Goal: Information Seeking & Learning: Learn about a topic

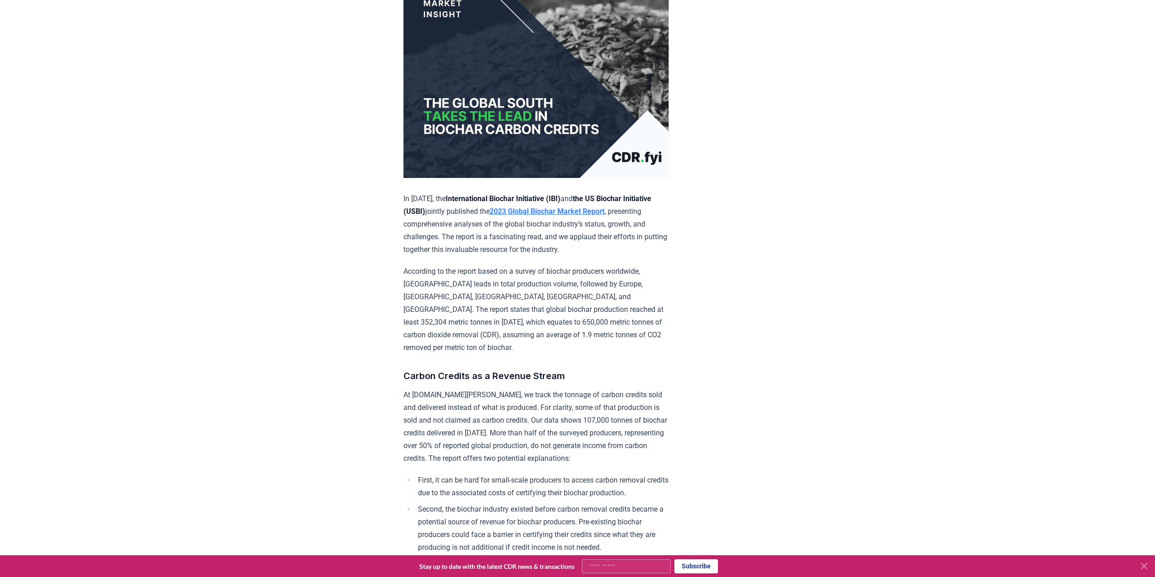
scroll to position [136, 0]
drag, startPoint x: 600, startPoint y: 204, endPoint x: 538, endPoint y: 277, distance: 95.6
click at [538, 277] on p "According to the report based on a survey of biochar producers worldwide, North…" at bounding box center [536, 309] width 266 height 89
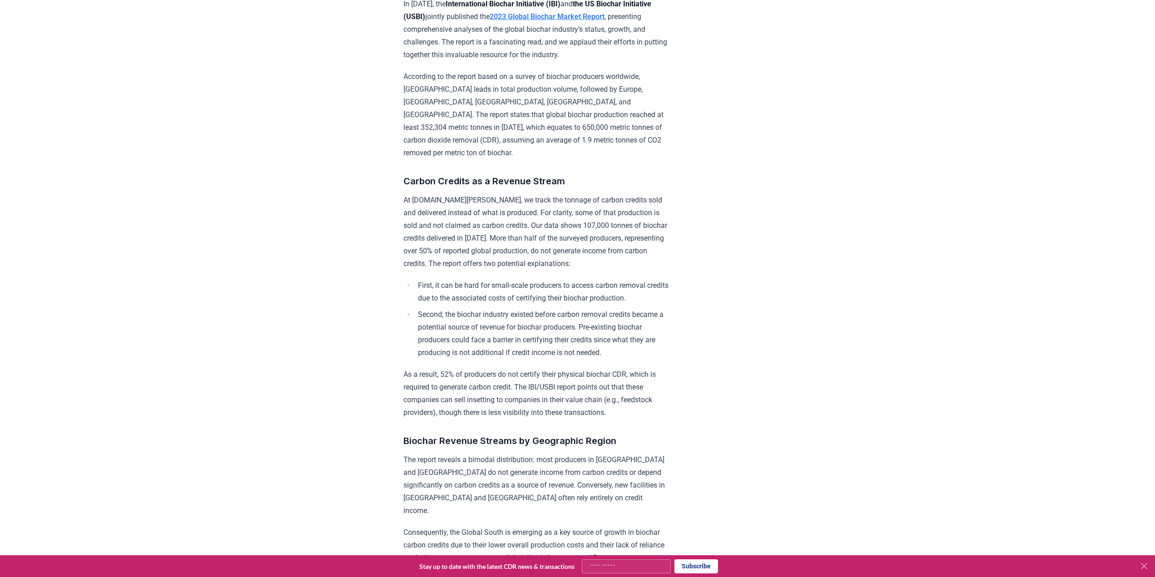
scroll to position [272, 0]
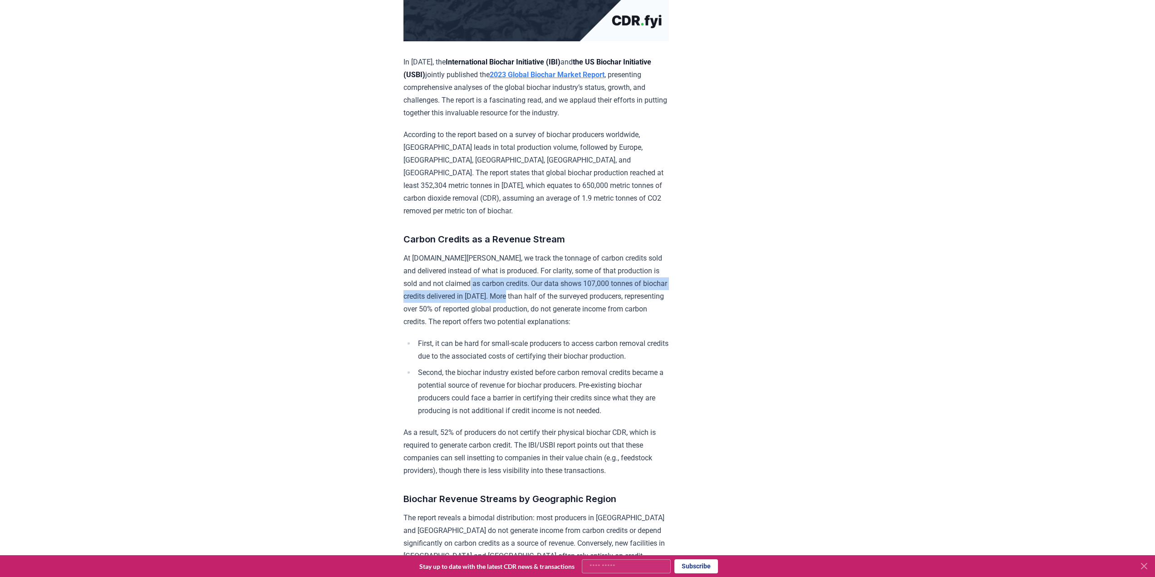
drag, startPoint x: 461, startPoint y: 265, endPoint x: 514, endPoint y: 283, distance: 56.1
click at [514, 283] on p "At CDR.fyi, we track the tonnage of carbon credits sold and delivered instead o…" at bounding box center [536, 290] width 266 height 76
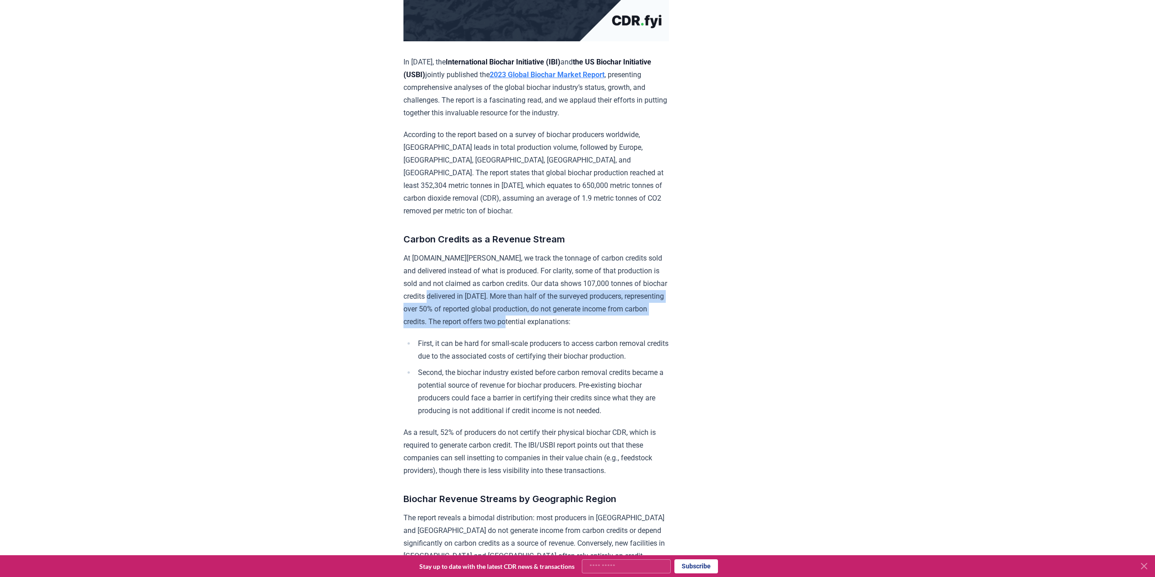
drag, startPoint x: 431, startPoint y: 278, endPoint x: 551, endPoint y: 307, distance: 123.6
click at [551, 307] on p "At CDR.fyi, we track the tonnage of carbon credits sold and delivered instead o…" at bounding box center [536, 290] width 266 height 76
click at [521, 292] on p "At CDR.fyi, we track the tonnage of carbon credits sold and delivered instead o…" at bounding box center [536, 290] width 266 height 76
drag, startPoint x: 645, startPoint y: 296, endPoint x: 465, endPoint y: 270, distance: 182.5
click at [465, 270] on p "At CDR.fyi, we track the tonnage of carbon credits sold and delivered instead o…" at bounding box center [536, 290] width 266 height 76
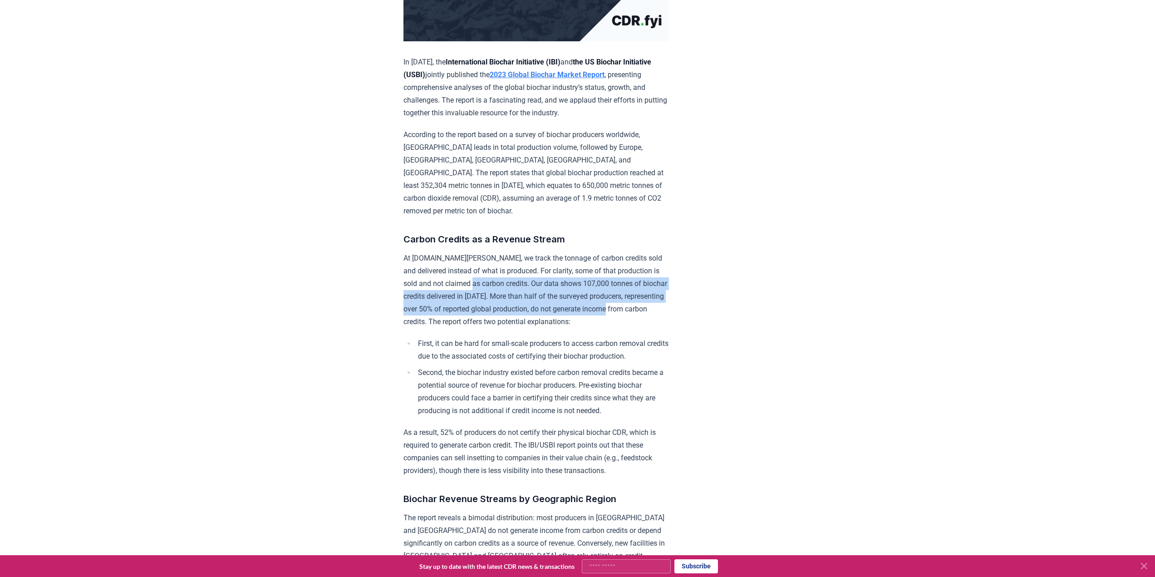
copy p "Our data shows 107,000 tonnes of biochar credits delivered in 2023. More than h…"
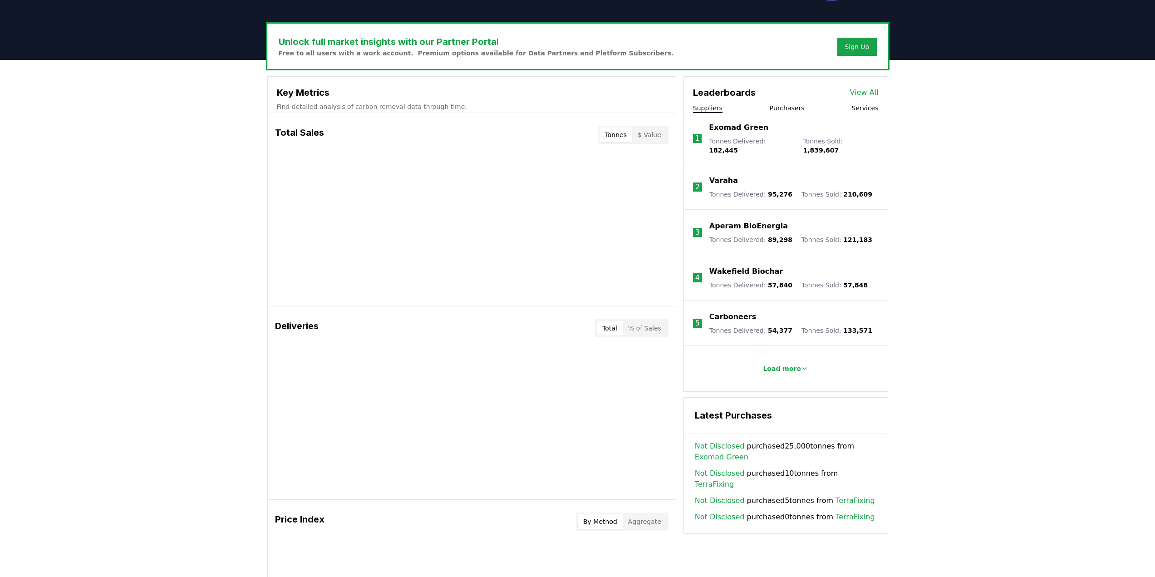
scroll to position [272, 0]
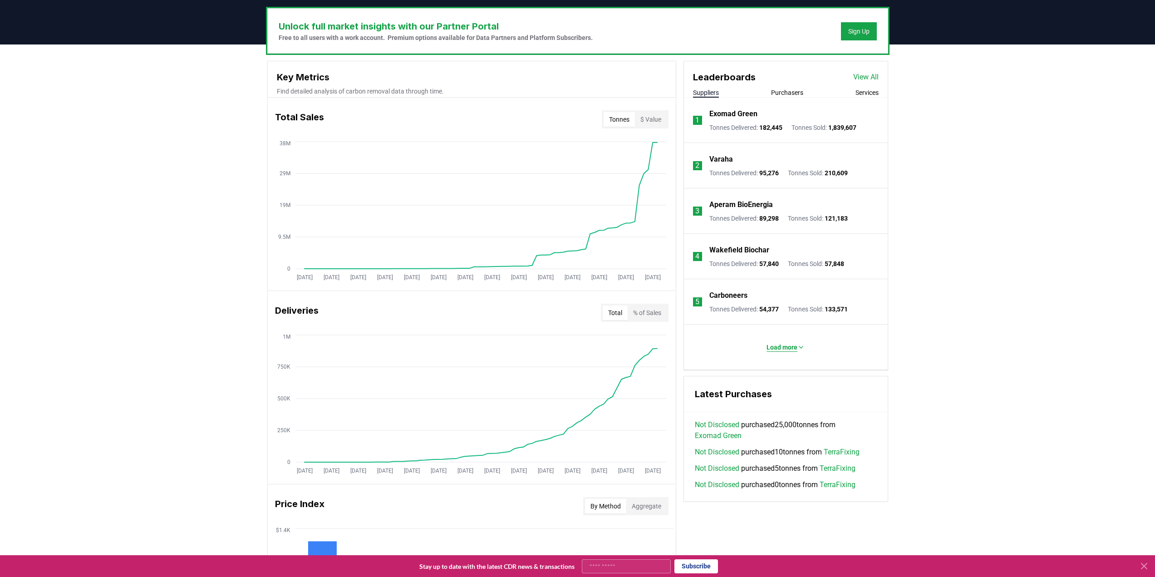
click at [795, 344] on p "Load more" at bounding box center [782, 347] width 31 height 9
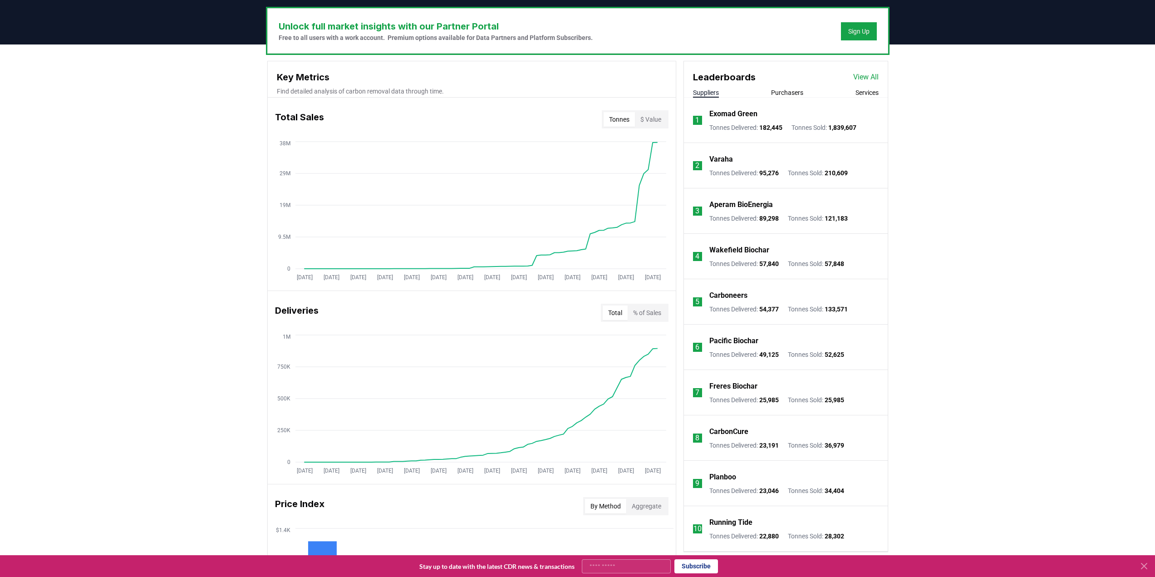
click at [871, 81] on link "View All" at bounding box center [865, 77] width 25 height 11
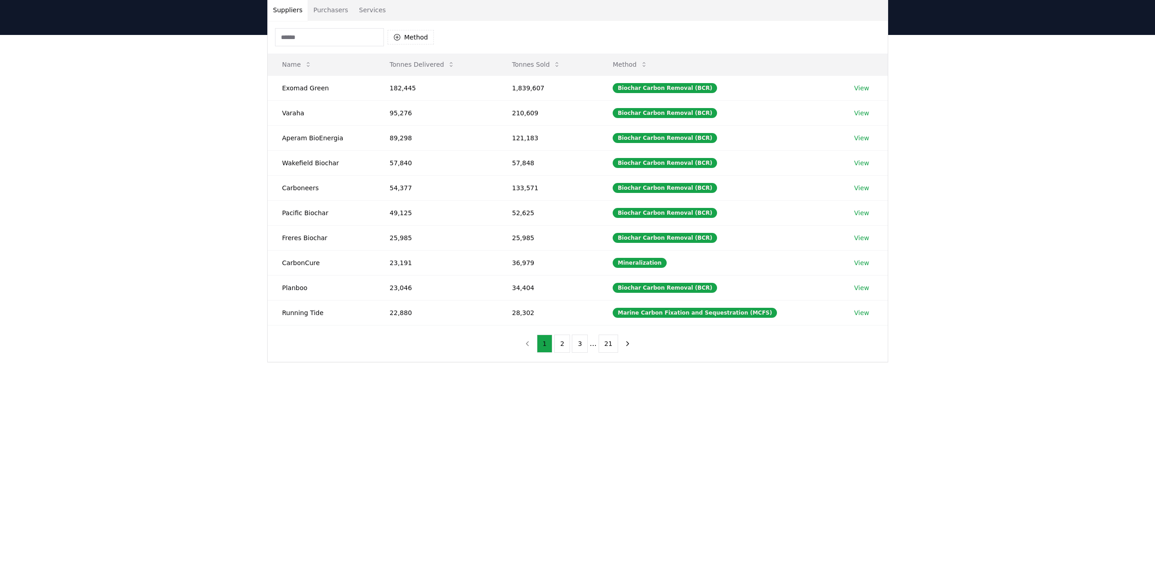
scroll to position [91, 0]
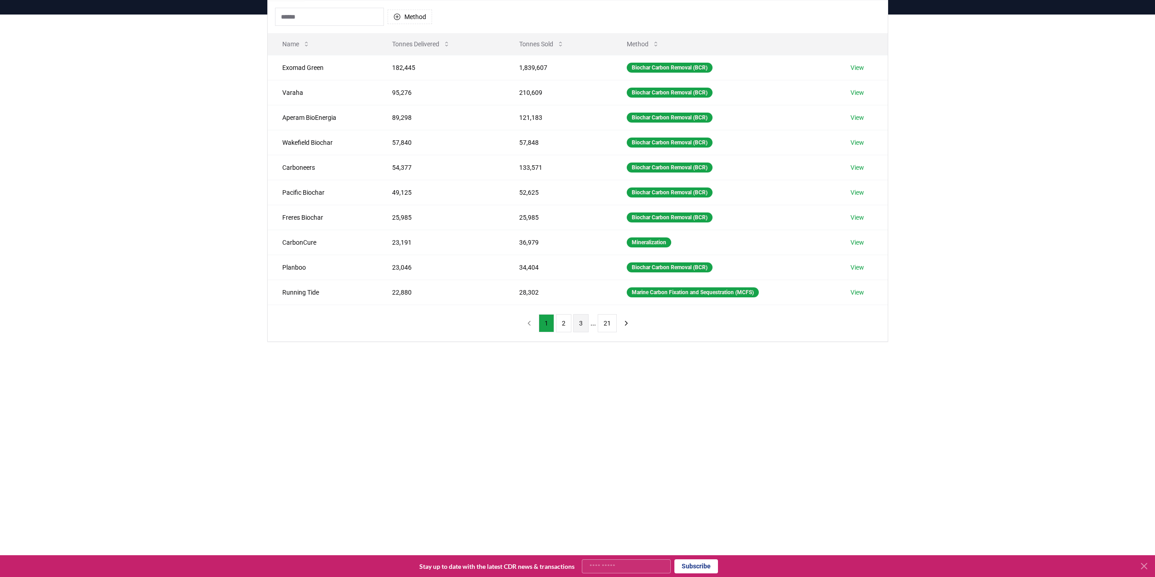
click at [579, 327] on button "3" at bounding box center [580, 323] width 15 height 18
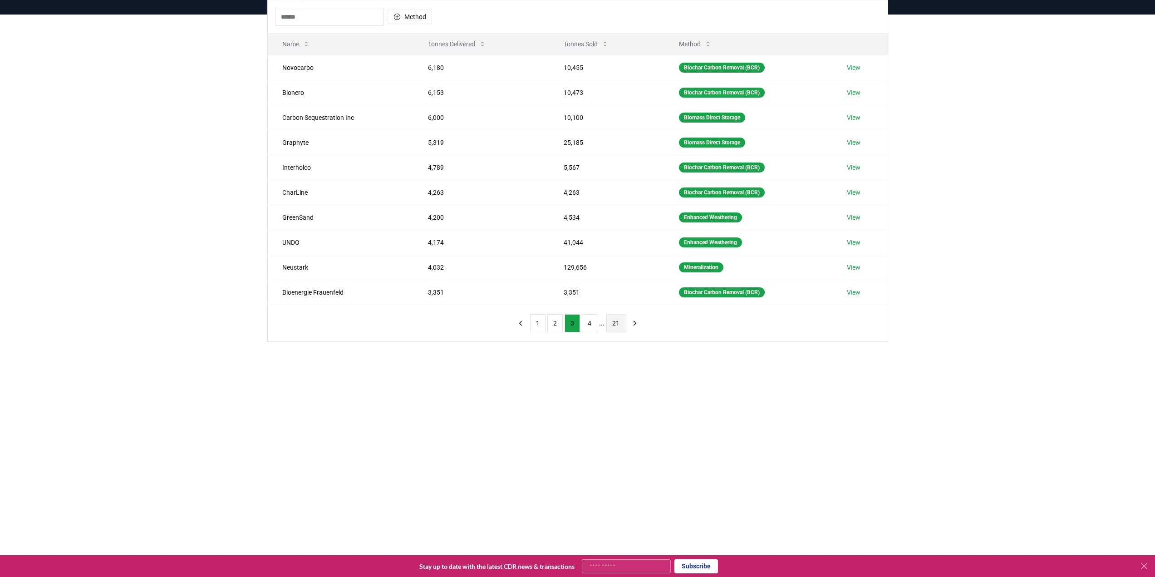
scroll to position [0, 0]
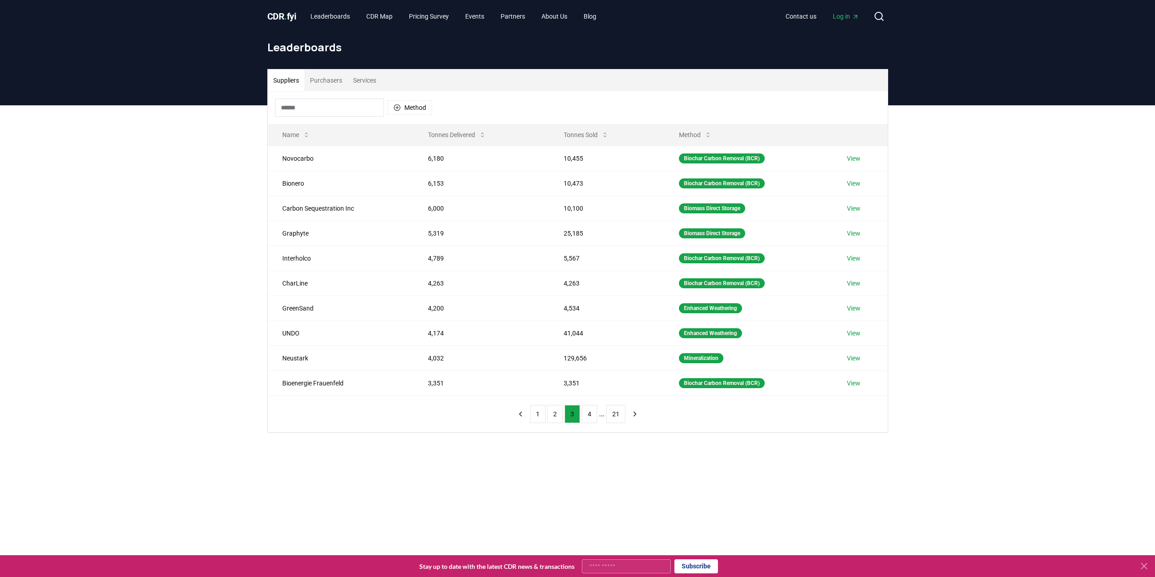
click at [558, 423] on div "1 2 3 4 ... 21" at bounding box center [578, 414] width 148 height 36
click at [556, 419] on button "2" at bounding box center [554, 414] width 15 height 18
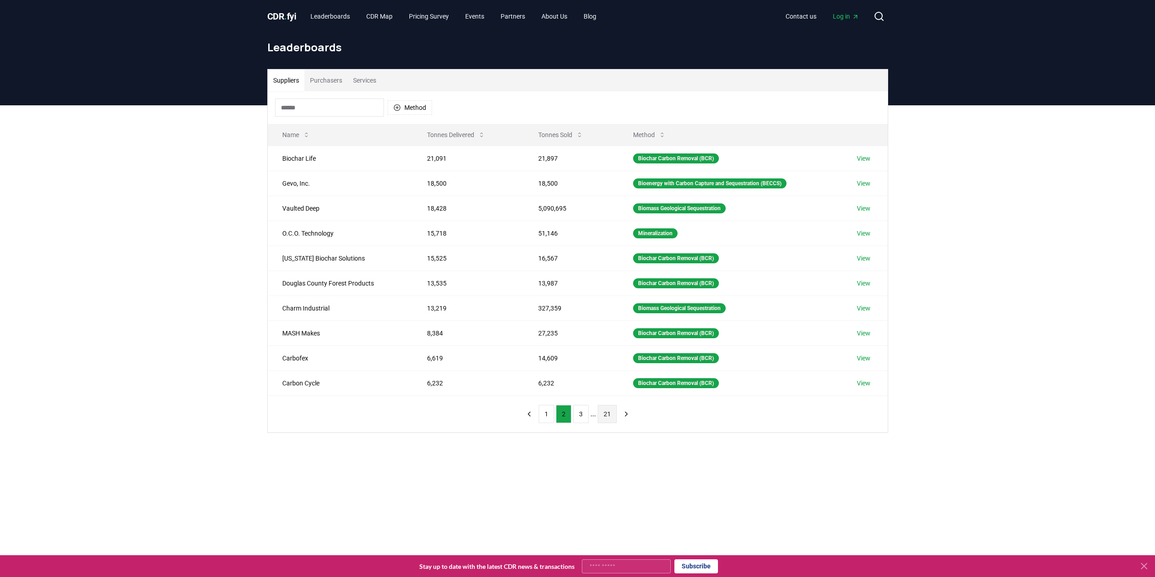
click at [603, 414] on button "21" at bounding box center [607, 414] width 19 height 18
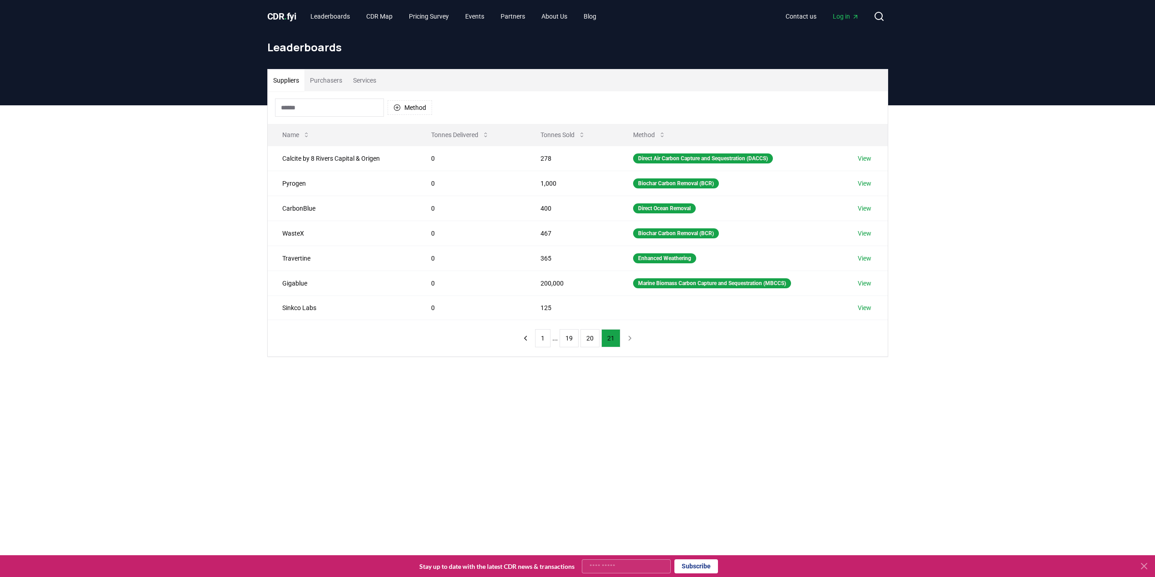
click at [282, 16] on span "CDR . fyi" at bounding box center [281, 16] width 29 height 11
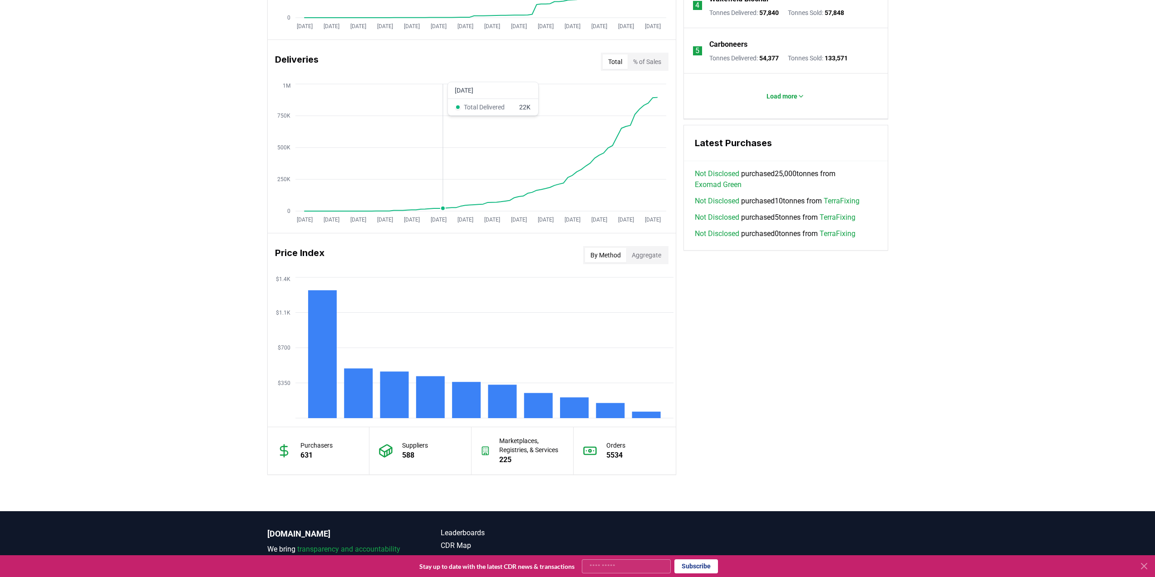
scroll to position [590, 0]
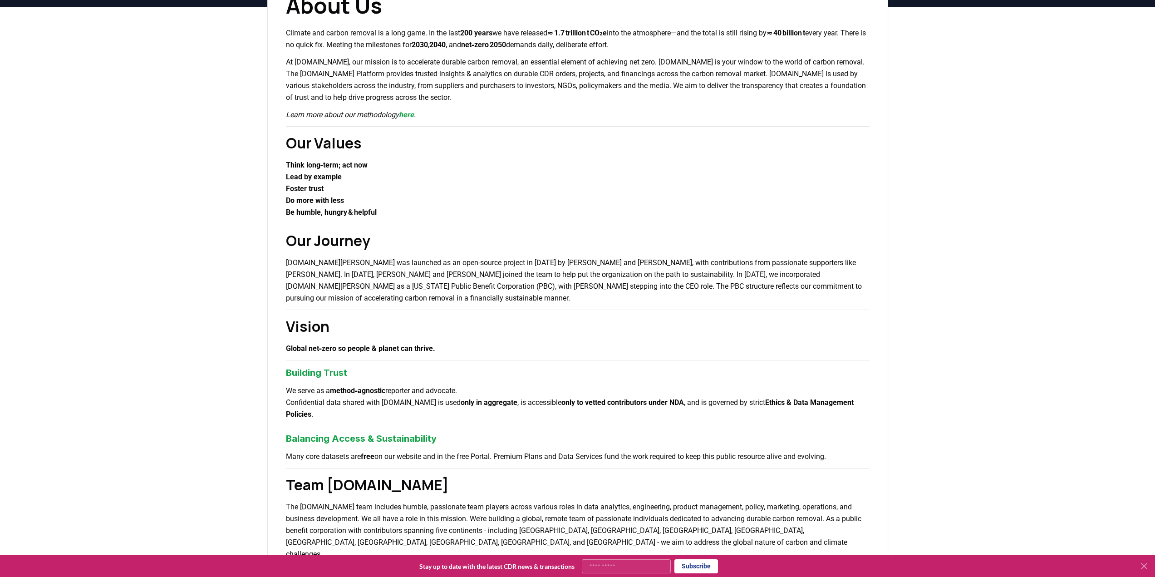
scroll to position [79, 0]
